Goal: Task Accomplishment & Management: Manage account settings

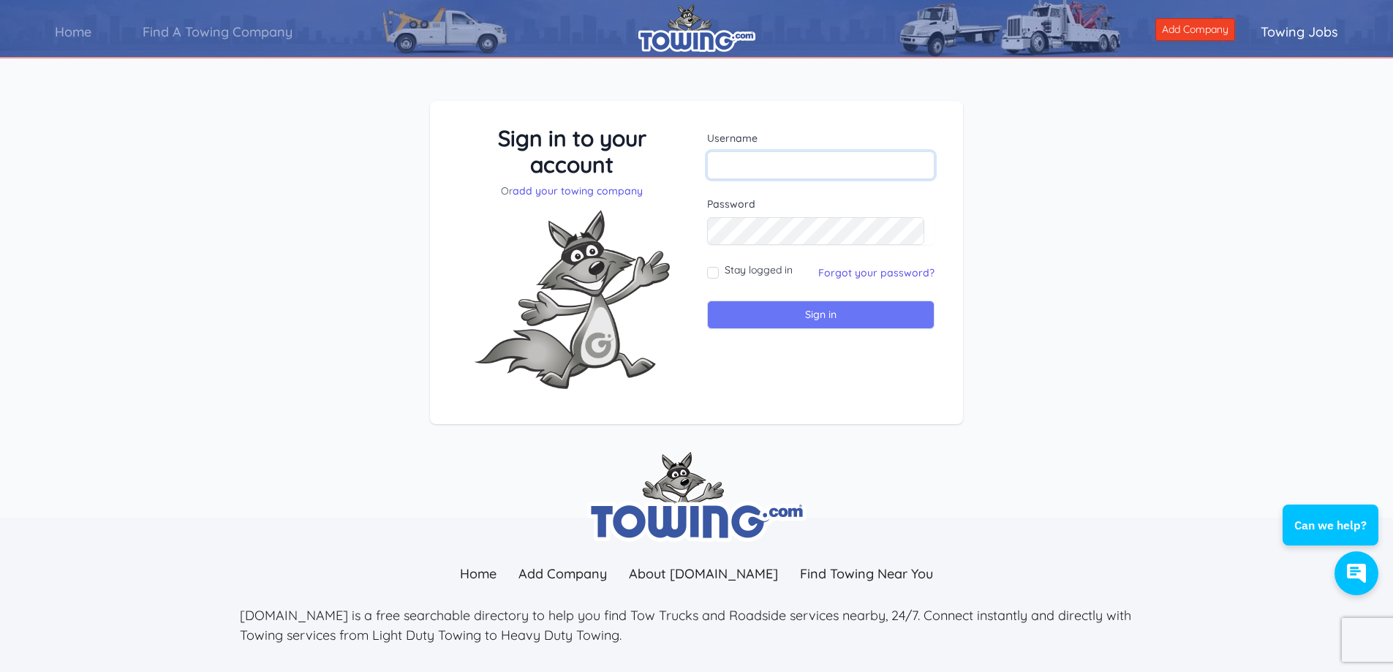
type input "[EMAIL_ADDRESS][DOMAIN_NAME]"
click at [774, 311] on input "Sign in" at bounding box center [820, 314] width 227 height 29
type input "aftowing15@gmail.com"
drag, startPoint x: 1073, startPoint y: 310, endPoint x: 1069, endPoint y: 303, distance: 8.5
click at [1073, 310] on div "Sign in to your account Or add your towing company Username aftowing15@gmail.com" at bounding box center [696, 274] width 1393 height 417
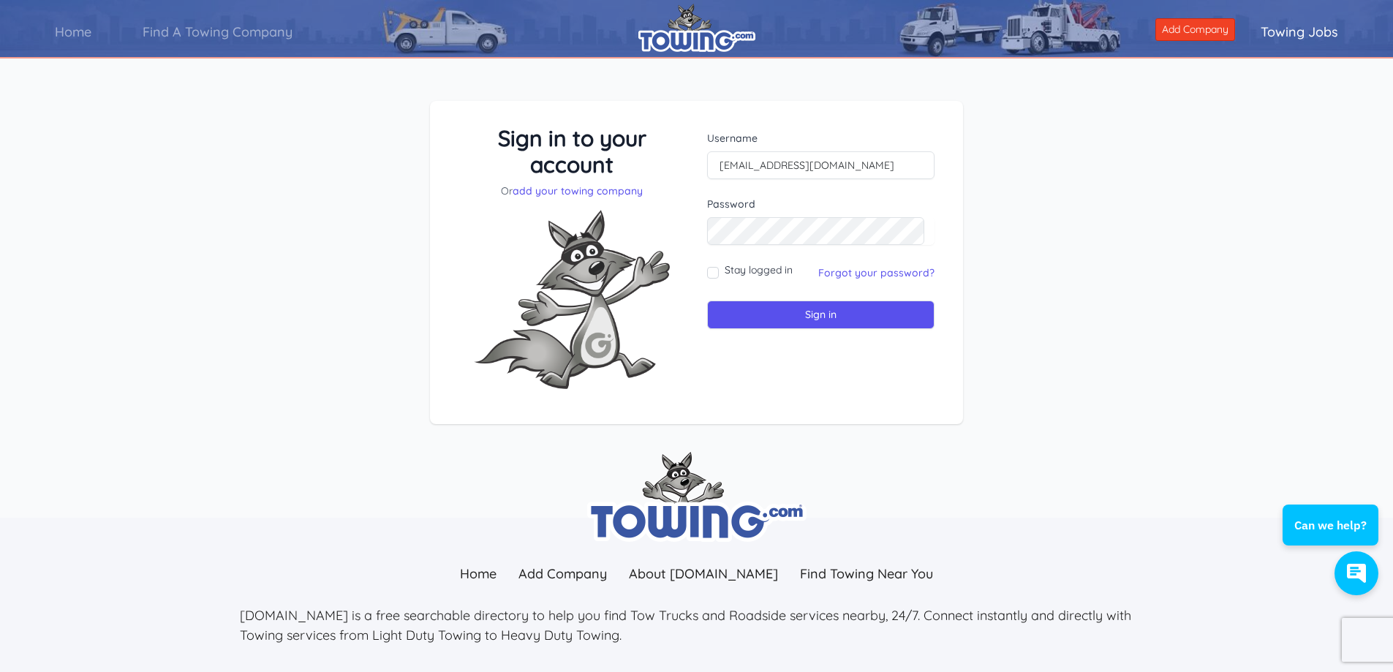
drag, startPoint x: 1073, startPoint y: 194, endPoint x: 1135, endPoint y: 133, distance: 86.9
click at [1074, 192] on div "Sign in to your account Or add your towing company Username aftowing15@gmail.com" at bounding box center [696, 274] width 1393 height 417
click at [886, 273] on link "Forgot your password?" at bounding box center [876, 272] width 116 height 13
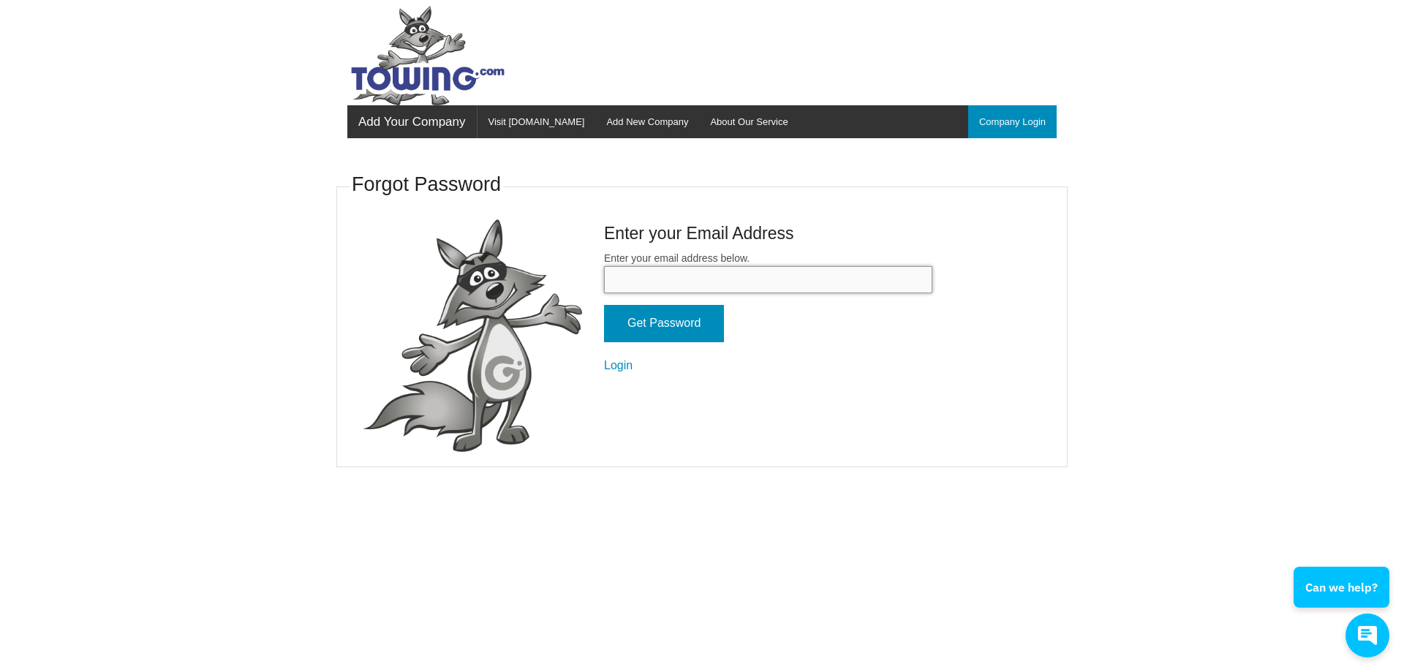
click at [631, 277] on input "Enter your email address below." at bounding box center [768, 279] width 328 height 27
type input "[EMAIL_ADDRESS][DOMAIN_NAME]"
click at [691, 328] on input "Get Password" at bounding box center [664, 323] width 120 height 37
